Goal: Task Accomplishment & Management: Complete application form

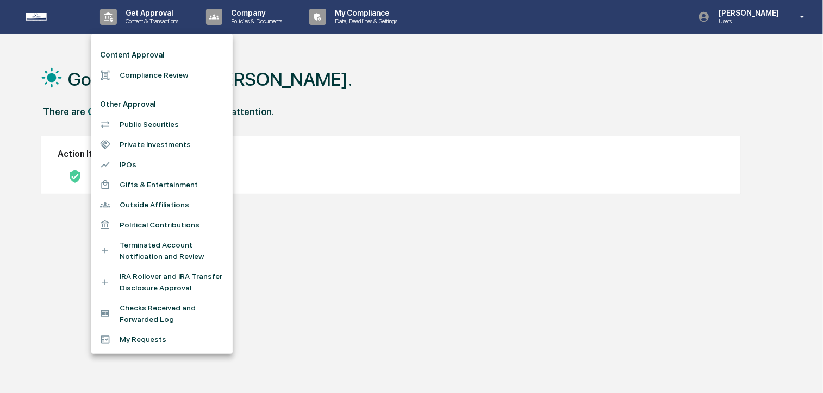
click at [148, 70] on li "Compliance Review" at bounding box center [161, 75] width 141 height 20
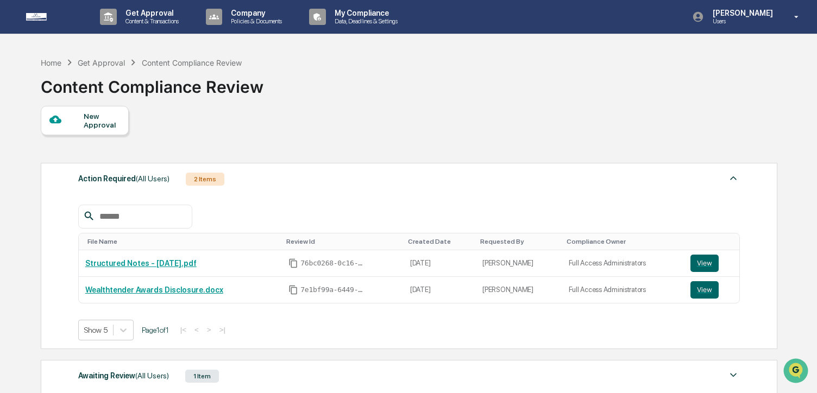
click at [105, 134] on div "New Approval" at bounding box center [85, 120] width 88 height 29
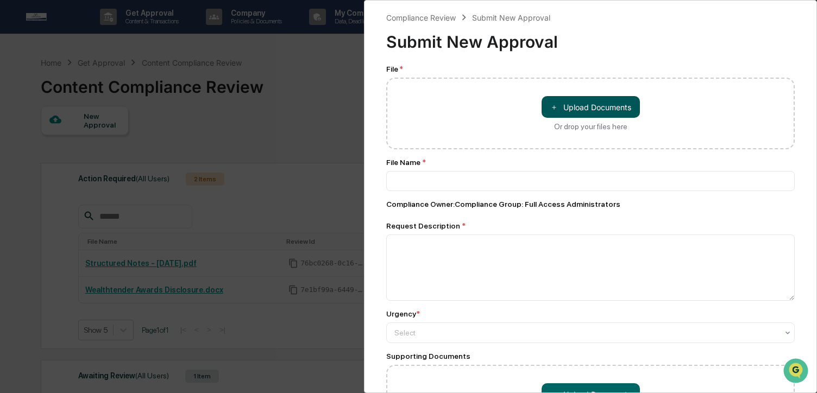
click at [552, 104] on span "＋" at bounding box center [554, 107] width 8 height 10
type input "**********"
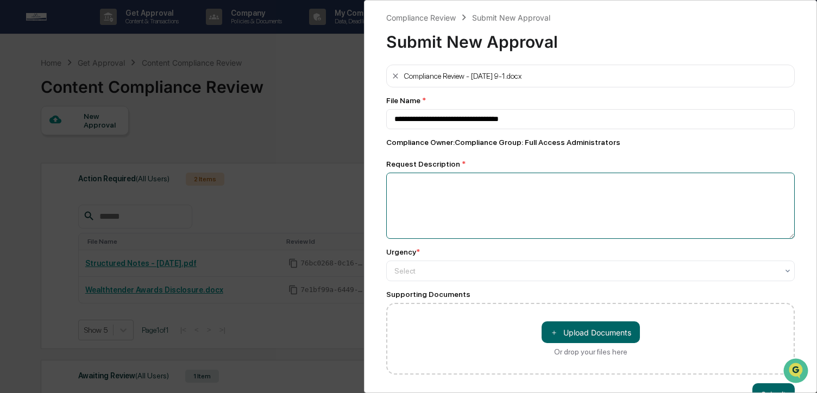
click at [512, 203] on textarea at bounding box center [590, 206] width 409 height 66
type textarea "**********"
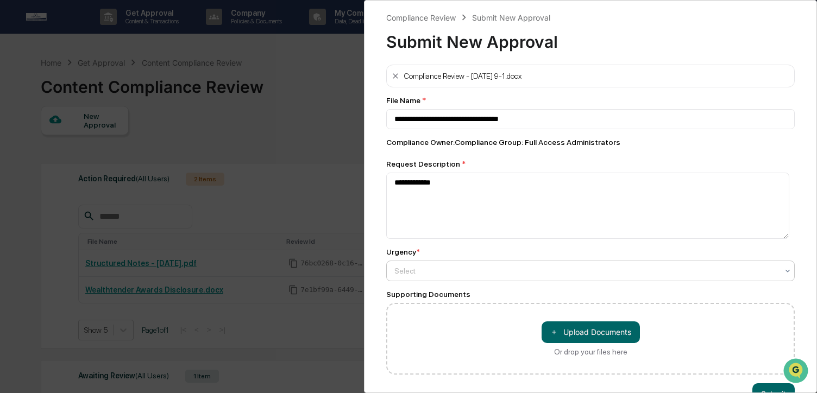
click at [471, 277] on div at bounding box center [587, 271] width 384 height 11
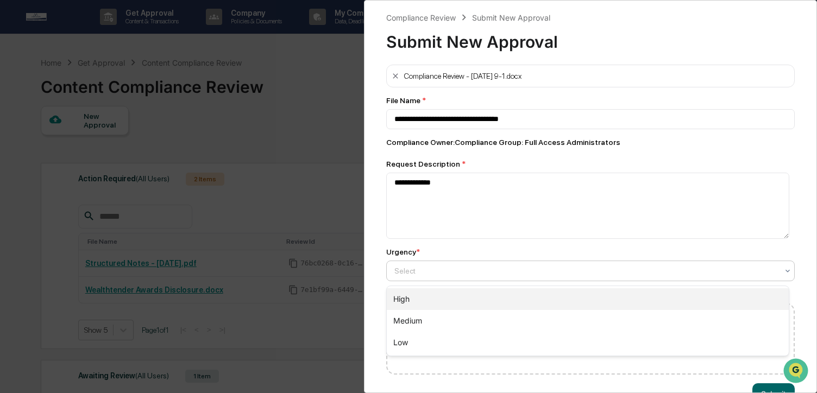
click at [439, 306] on div "High" at bounding box center [588, 300] width 402 height 22
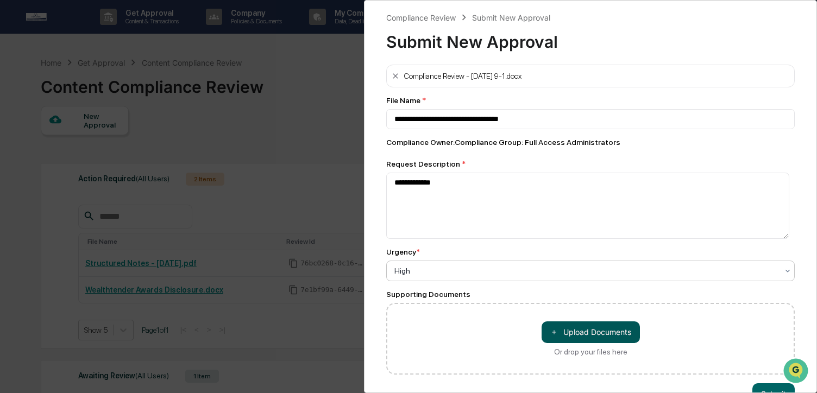
scroll to position [37, 0]
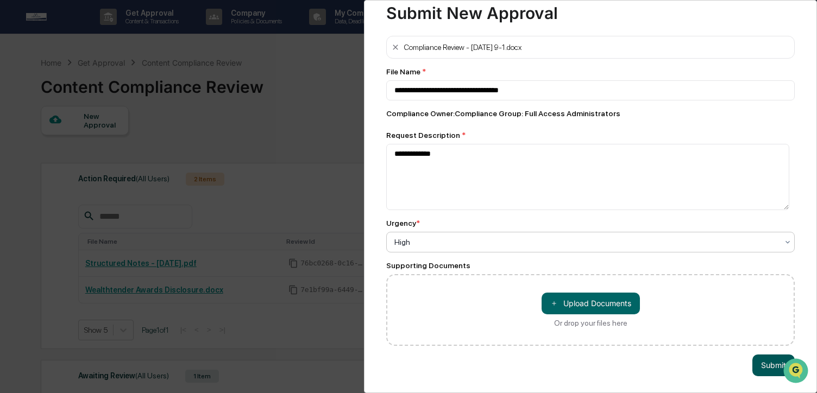
click at [776, 357] on button "Submit" at bounding box center [774, 366] width 42 height 22
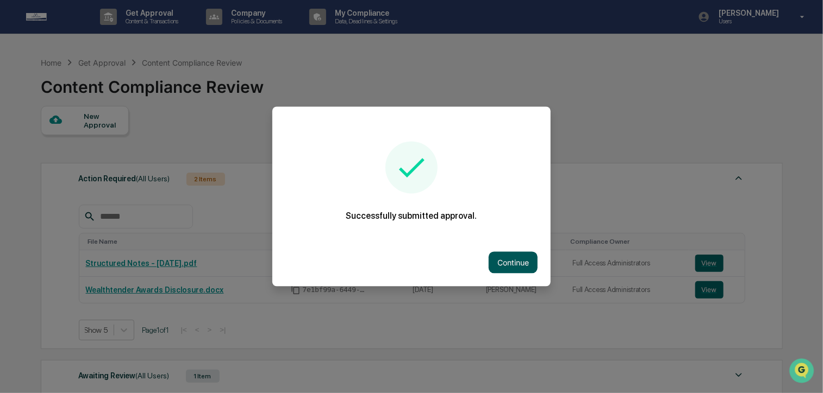
click at [498, 261] on button "Continue" at bounding box center [513, 263] width 49 height 22
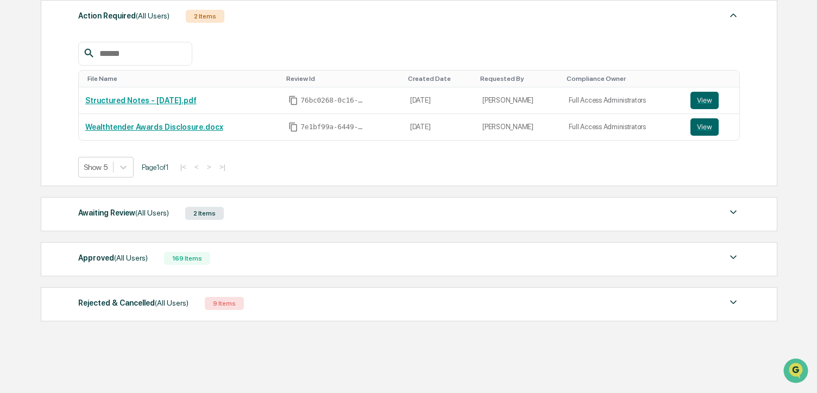
scroll to position [0, 0]
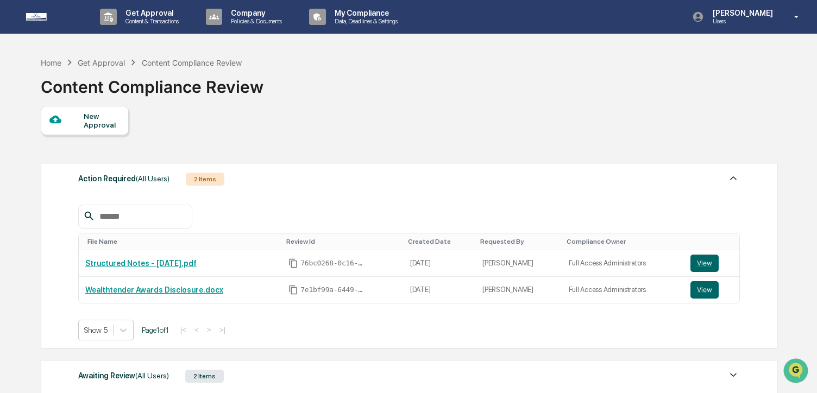
click at [81, 128] on div "New Approval" at bounding box center [85, 120] width 88 height 29
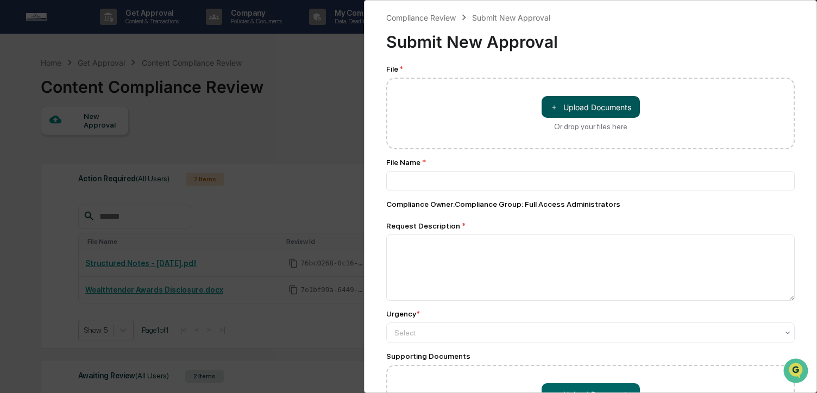
click at [627, 104] on button "＋ Upload Documents" at bounding box center [591, 107] width 98 height 22
type input "**********"
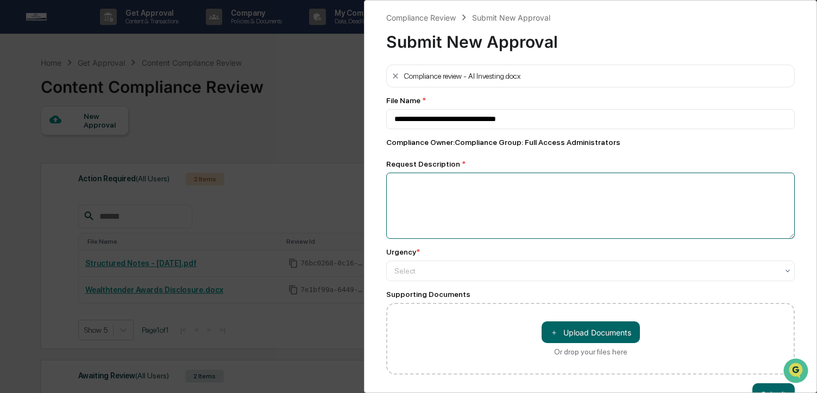
click at [431, 208] on textarea at bounding box center [590, 206] width 409 height 66
type textarea "**********"
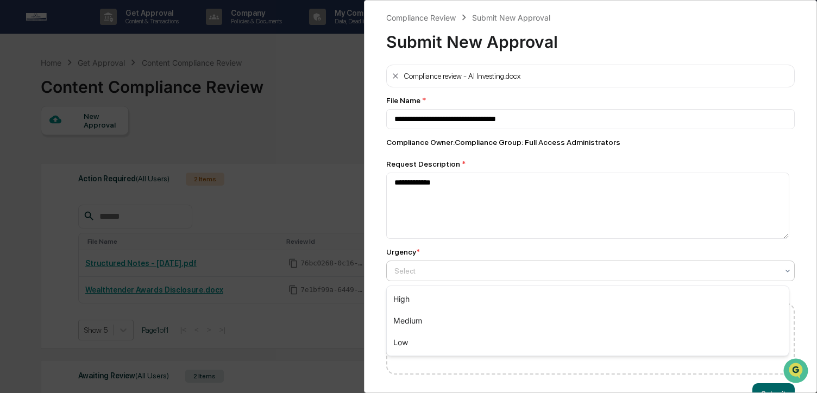
click at [417, 270] on div at bounding box center [587, 271] width 384 height 11
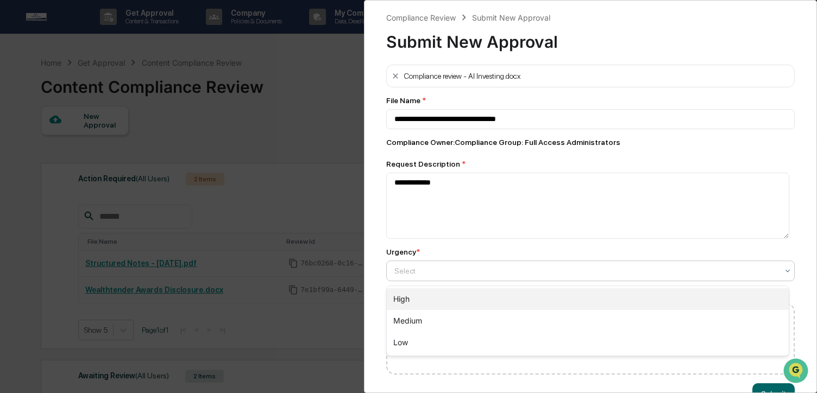
click at [405, 297] on div "High" at bounding box center [588, 300] width 402 height 22
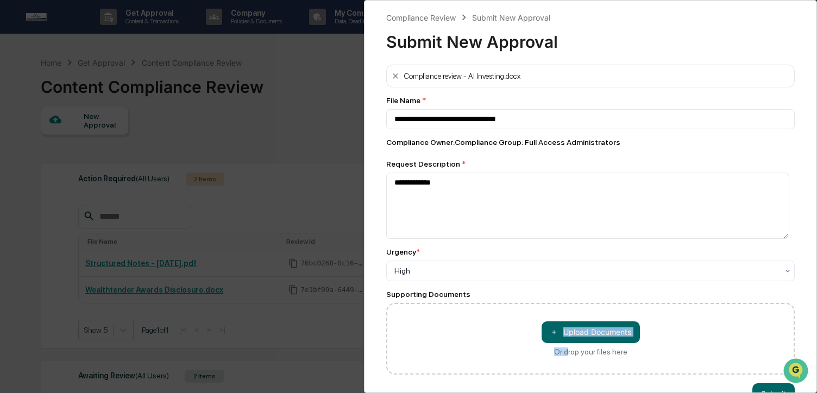
drag, startPoint x: 566, startPoint y: 348, endPoint x: 448, endPoint y: 377, distance: 121.9
click at [448, 375] on div "＋ Upload Documents Or drop your files here" at bounding box center [590, 339] width 409 height 72
click at [446, 378] on div "**********" at bounding box center [590, 196] width 453 height 393
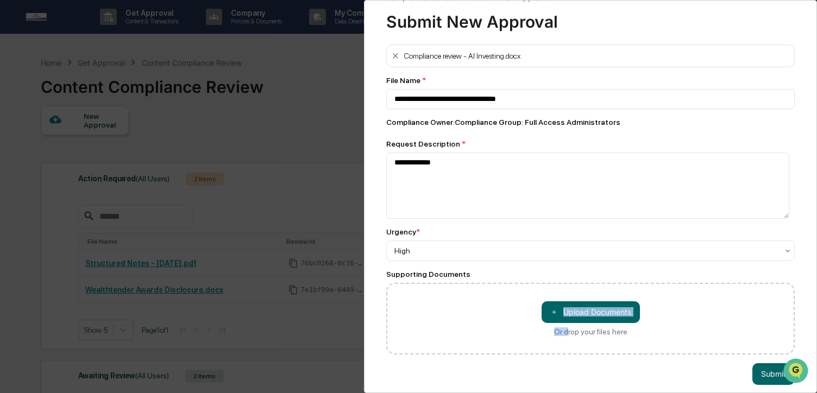
scroll to position [37, 0]
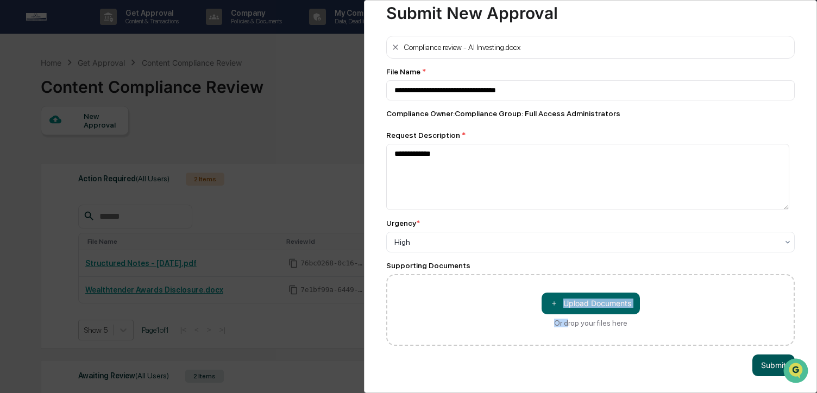
click at [767, 361] on button "Submit" at bounding box center [774, 366] width 42 height 22
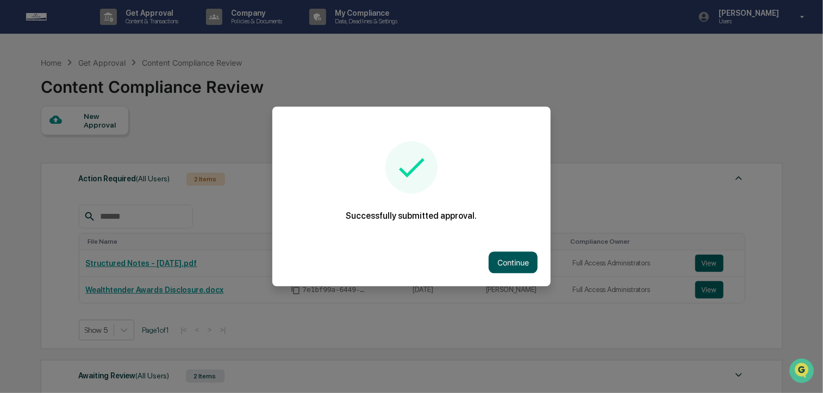
click at [526, 264] on button "Continue" at bounding box center [513, 263] width 49 height 22
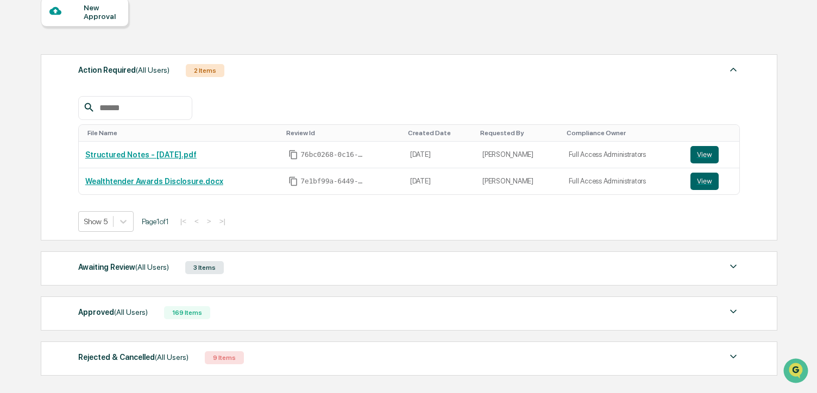
scroll to position [170, 0]
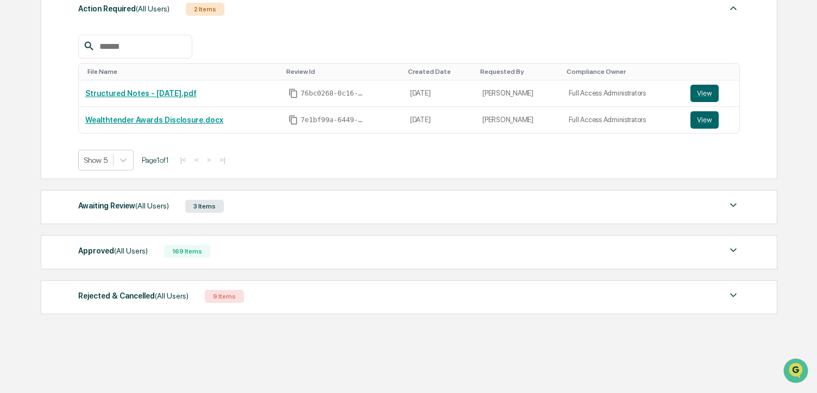
click at [129, 208] on div "Awaiting Review (All Users)" at bounding box center [123, 206] width 91 height 14
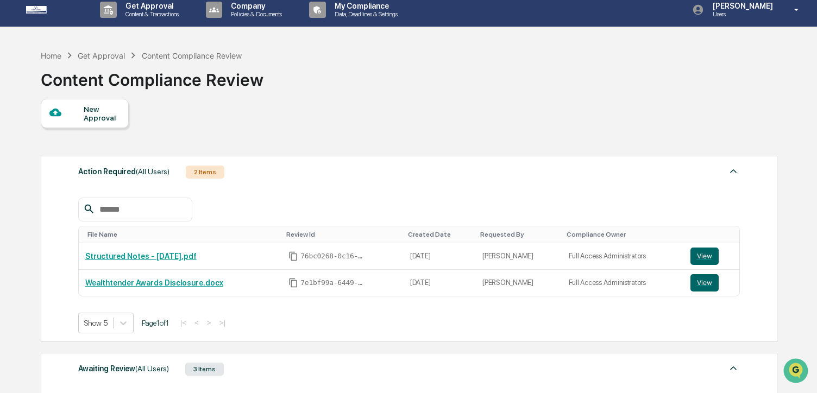
scroll to position [0, 0]
